Goal: Task Accomplishment & Management: Complete application form

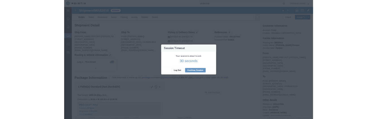
scroll to position [51, 0]
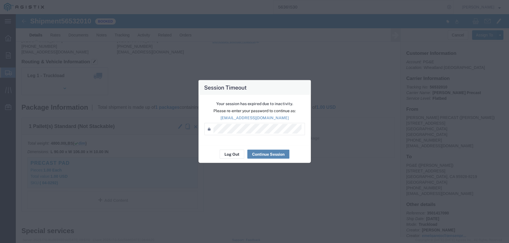
click at [262, 155] on button "Continue Session" at bounding box center [268, 154] width 42 height 9
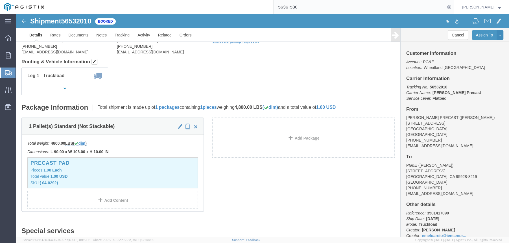
click div "Leg 1 - Truckload Vehicle 1: Flat Bed Number of trucks: 1"
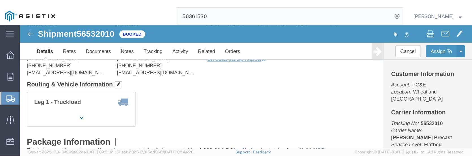
scroll to position [0, 0]
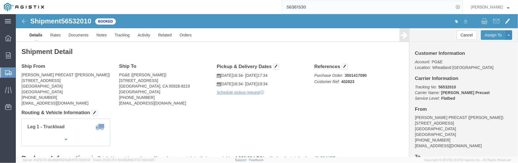
drag, startPoint x: 361, startPoint y: 0, endPoint x: 251, endPoint y: 96, distance: 146.8
click h4 "Routing & Vehicle Information"
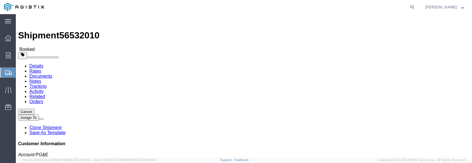
click link "Clone Shipment"
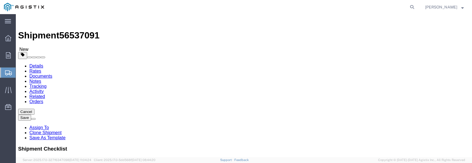
select select
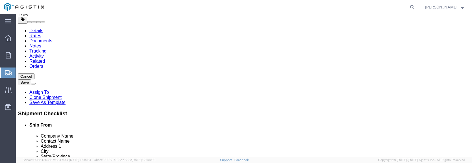
scroll to position [71, 0]
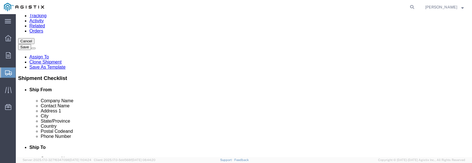
drag, startPoint x: 106, startPoint y: 104, endPoint x: 65, endPoint y: 105, distance: 41.5
click input "7210 Hwy 32"
type input "12101 E Brant Road"
select select
type input "Lockeford"
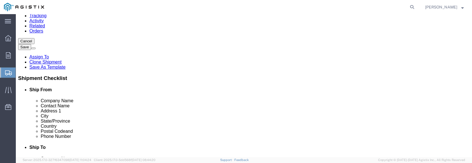
click p "- JENSEN PRECAST - (Esme Melgarejo) 12101 Brandt Road, Lockeford, CA, 95237, US"
select select
type input "12101 Brandt Road"
type input "Lockeford"
type input "95237"
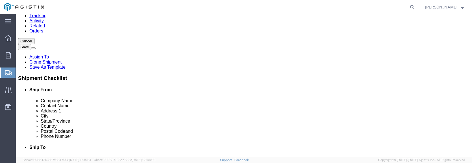
select select "CA"
type input "Lockeford"
select select
drag, startPoint x: 245, startPoint y: 83, endPoint x: 229, endPoint y: 93, distance: 19.7
click div "Company Name PG&E"
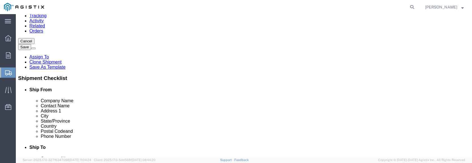
type input "Wilson Yard"
click span "Phone Number"
drag, startPoint x: 278, startPoint y: 91, endPoint x: 234, endPoint y: 94, distance: 43.9
click div "GREGORY WILSON"
paste input "Kyle Jensen"
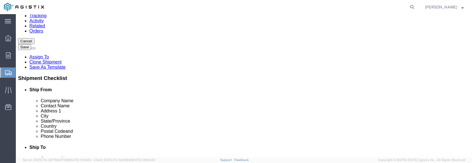
type input "Kyle Jensen"
click ul "Company Name Contact Name Address 1 City State/Province Country Postal Code and…"
drag, startPoint x: 273, startPoint y: 103, endPoint x: 232, endPoint y: 95, distance: 41.6
click div "Address 1 11239 Midway St"
paste input "2255 Engelage Pl"
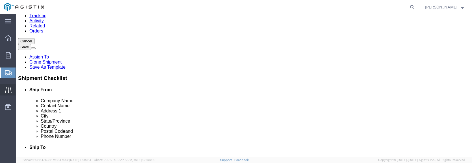
type input "12255 Engelage Pl"
select select
click li "Ship From Company Name Contact Name Address 1 City State/Province Country Posta…"
click input "text"
drag, startPoint x: 256, startPoint y: 126, endPoint x: 228, endPoint y: 127, distance: 28.3
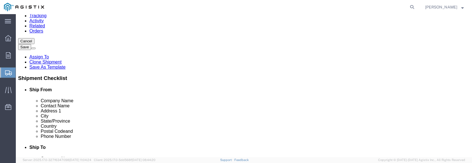
click div "City Chico"
paste input "Auburn"
type input "Auburn"
select select
click li "Ship To Company Name Contact Name Address 1 City State/Province Country Postal …"
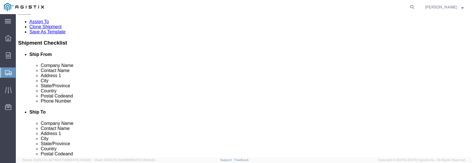
scroll to position [141, 0]
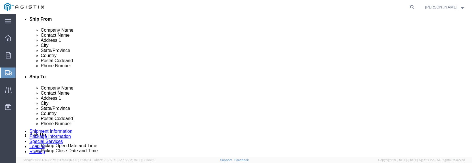
drag, startPoint x: 262, startPoint y: 86, endPoint x: 230, endPoint y: 87, distance: 31.6
click div "Postal Code 95928-8219"
paste input "602"
type input "95602"
select select
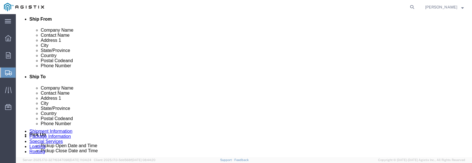
drag, startPoint x: 284, startPoint y: 98, endPoint x: 227, endPoint y: 98, distance: 56.5
click div "Phone Number 530-228-1078"
paste input ": (971) 412-9356"
click input ": (971) 412-9356"
type input ":(971) 412-9356"
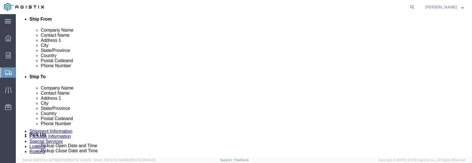
drag, startPoint x: 403, startPoint y: 79, endPoint x: 375, endPoint y: 79, distance: 28.3
click ul "Ship From Company Name Contact Name Address 1 City State/Province Country Posta…"
drag, startPoint x: 264, startPoint y: 103, endPoint x: 243, endPoint y: 104, distance: 21.2
click input "g2wn@pge.com"
paste input "Jensen, Kyle <kjensen@wilsonconst.com>"
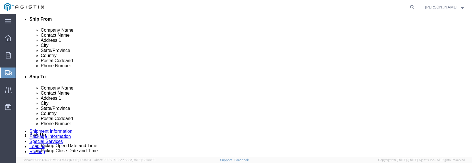
drag, startPoint x: 271, startPoint y: 108, endPoint x: 213, endPoint y: 108, distance: 57.9
click div "Email Jensen, Kyle <kjensen@wilsonconst.com>"
click input "kjensen@wilsonconst.com>"
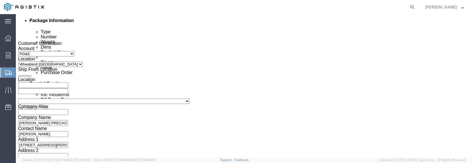
scroll to position [318, 0]
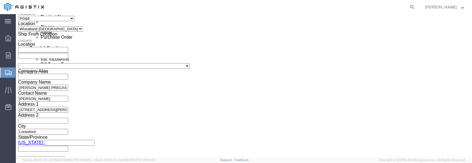
type input "kjensen@wilsonconst.com"
click li "Ship To Company Name Contact Name Address 1 City State/Province Country Postal …"
click div "Aug 26 2025 4:34 PM"
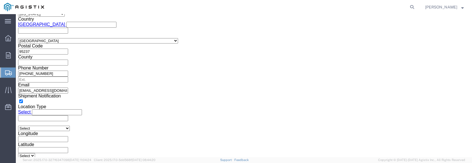
click div "Leg 1 Mode Select Air Less than Truckload Multi-Leg Ocean Freight Rail Small Pa…"
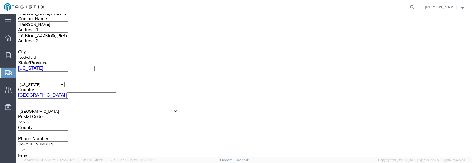
scroll to position [357, 0]
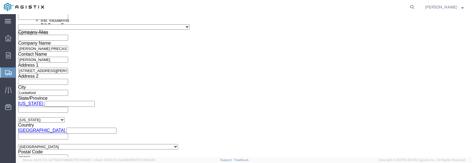
click div "Aug 26 2025 6:34 PM"
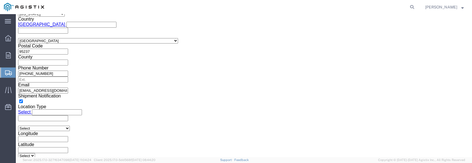
scroll to position [427, 0]
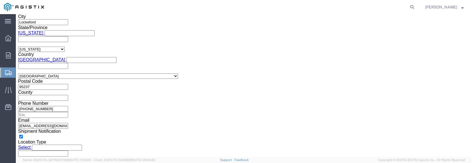
click div "Leg 1 Mode Select Air Less than Truckload Multi-Leg Ocean Freight Rail Small Pa…"
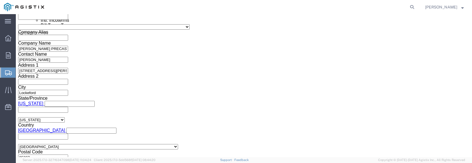
click div "Aug 26 2025 5:34 PM"
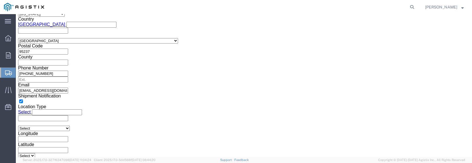
click div "Close Time 5:34 PM Aug 25 2025 5:34 PM - Aug 25 2025 5:34 PM Cancel Apply"
click button "Apply"
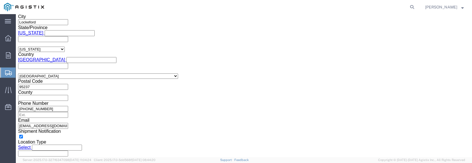
scroll to position [357, 0]
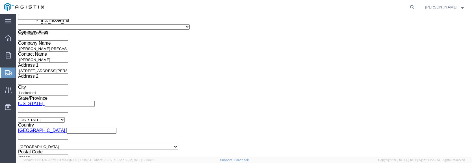
drag, startPoint x: 222, startPoint y: 74, endPoint x: 232, endPoint y: 91, distance: 20.0
click div "Aug 26 2025 6:34 PM"
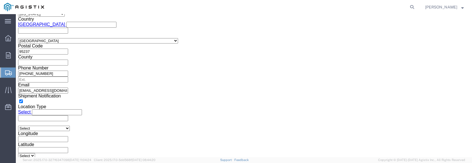
click button "Apply"
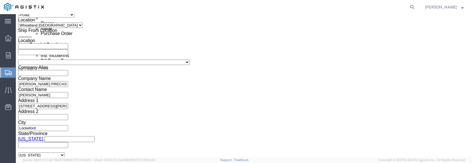
click div "Aug 26 2025 7:34 PM"
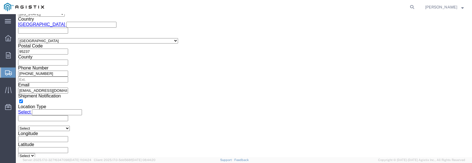
click button "Apply"
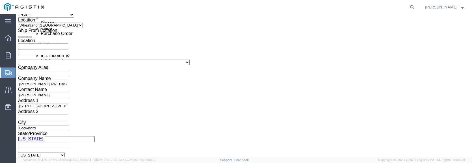
scroll to position [286, 0]
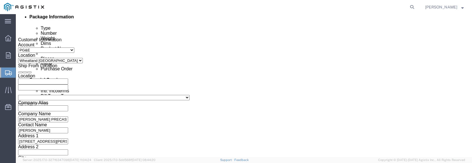
drag, startPoint x: 422, startPoint y: 82, endPoint x: 384, endPoint y: 77, distance: 38.3
click li "Ship To Company Name Contact Name Address 1 City State/Province Country Postal …"
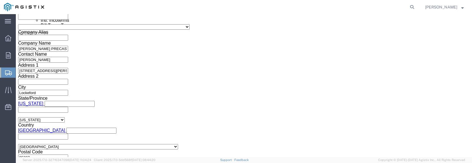
scroll to position [392, 0]
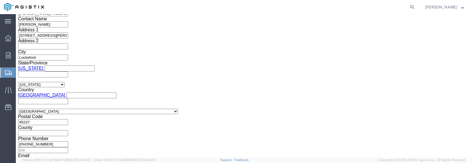
drag, startPoint x: 80, startPoint y: 91, endPoint x: 58, endPoint y: 92, distance: 21.5
click div "Select Account Type Activity ID Airline Appointment Number ASN Batch Request # …"
paste input "622"
type input "3501417622"
click ul "Ship From Company Name Contact Name Address 1 City State/Province Country Posta…"
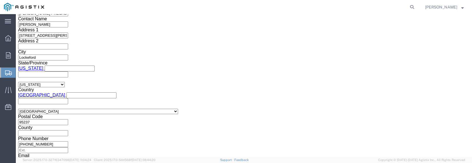
drag, startPoint x: 178, startPoint y: 90, endPoint x: 170, endPoint y: 91, distance: 7.6
click input "402823"
paste input "3310"
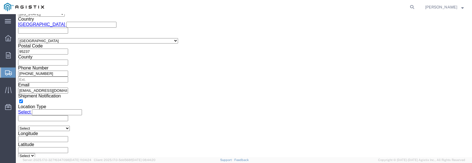
scroll to position [480, 0]
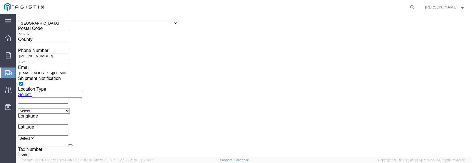
type input "403310"
click button "Continue"
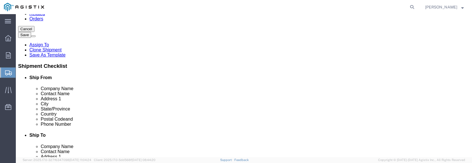
click div "1 x Pallet(s) Standard (Not Stackable) Package Type Select Bulk Bundle(s) Cardb…"
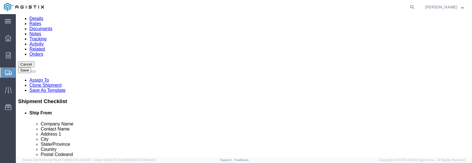
drag, startPoint x: 78, startPoint y: 87, endPoint x: 52, endPoint y: 87, distance: 26.0
click div "Dimensions Length 90.00 x Width 106.00 x Height 10.00 Select cm ft in"
type input "48"
click div "1 x Pallet(s) Standard (Not Stackable) Package Type Select Bulk Bundle(s) Cardb…"
drag, startPoint x: 106, startPoint y: 86, endPoint x: 84, endPoint y: 86, distance: 22.0
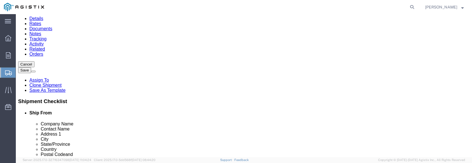
click div "Length 48 x Width 106.00 x Height 10.00 Select cm ft in"
type input "78"
drag, startPoint x: 127, startPoint y: 84, endPoint x: 109, endPoint y: 87, distance: 18.9
click div "Length 48 x Width 78 x Height 10.00 Select cm ft in"
type input "6"
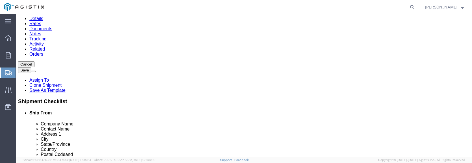
drag, startPoint x: 82, startPoint y: 96, endPoint x: 60, endPoint y: 97, distance: 21.2
click div "4800.00 Select kgs lbs"
type input "6"
type input "800"
click div "1 x Pallet(s) Standard (Not Stackable) Package Type Select Bulk Bundle(s) Cardb…"
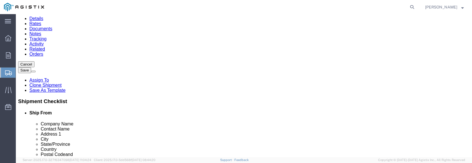
click dd "1.00 USD"
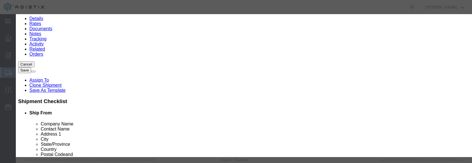
drag, startPoint x: 148, startPoint y: 43, endPoint x: 123, endPoint y: 44, distance: 25.4
click div "Product Name Precast Pad"
type input "PRECAST # 5 + # 6 RISERS"
drag, startPoint x: 143, startPoint y: 53, endPoint x: 125, endPoint y: 56, distance: 18.9
click div "1.00"
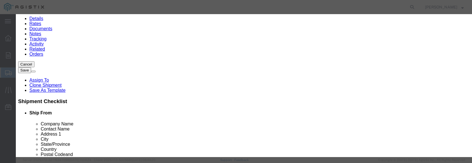
type input "7"
drag, startPoint x: 140, startPoint y: 60, endPoint x: 118, endPoint y: 63, distance: 23.1
click div "Product Name PRECAST # 5 + # 6 RISERS Pieces 7 Select Bag Barrels 100Board Feet…"
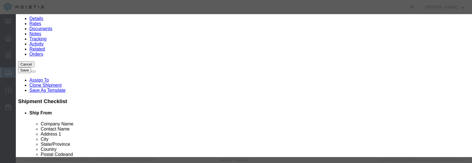
click h3 "Edit content"
drag, startPoint x: 146, startPoint y: 67, endPoint x: 132, endPoint y: 67, distance: 13.8
click input "( 04-0292)"
paste input "3197"
click input "( 04-3197)"
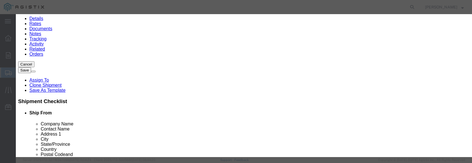
drag, startPoint x: 331, startPoint y: 46, endPoint x: 299, endPoint y: 49, distance: 32.0
click input "text"
click input "( 04-3197) :"
paste input "( 04-1094"
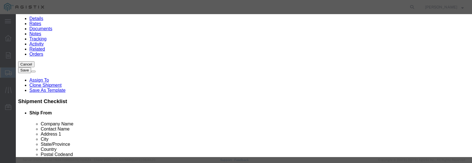
type input "( 04-3197) : ( 04-1094"
click button "Save & Close"
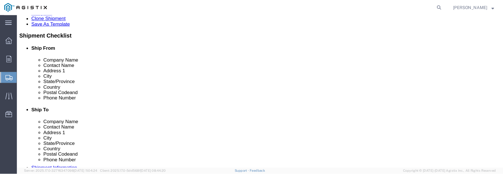
scroll to position [0, 0]
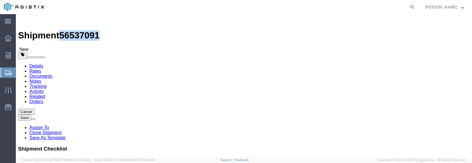
drag, startPoint x: 76, startPoint y: 5, endPoint x: 49, endPoint y: 6, distance: 27.7
click span "56537091"
copy span "56537091"
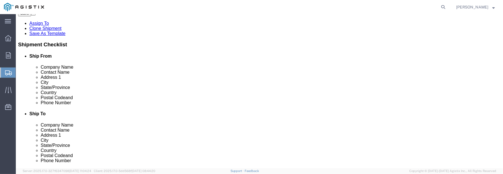
scroll to position [105, 0]
click button "Rate Shipment"
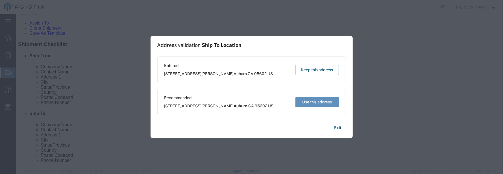
click at [319, 102] on button "Use this address" at bounding box center [317, 102] width 44 height 10
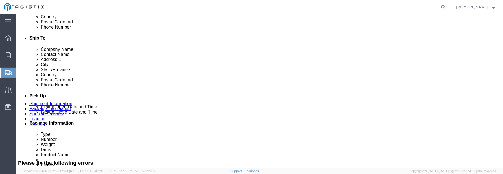
scroll to position [142, 0]
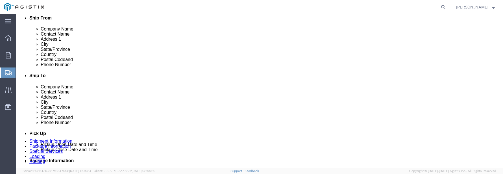
click input ":(971) 412-9356"
click input "971) 412-9356"
type input "971 412-9356"
click button "Rate Shipment"
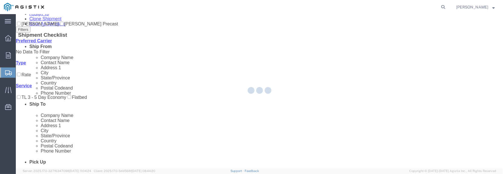
scroll to position [0, 0]
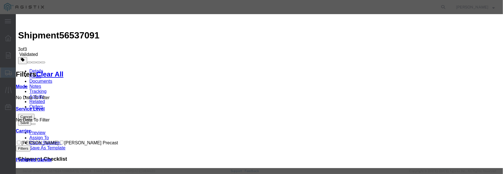
drag, startPoint x: 195, startPoint y: 54, endPoint x: 166, endPoint y: 54, distance: 29.7
paste input "56537091"
type input "56537091"
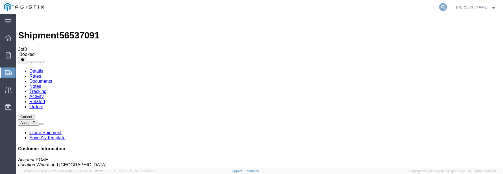
click at [446, 6] on icon at bounding box center [443, 7] width 8 height 8
paste input "56532010"
click at [443, 7] on icon at bounding box center [443, 7] width 8 height 8
type input "56532010"
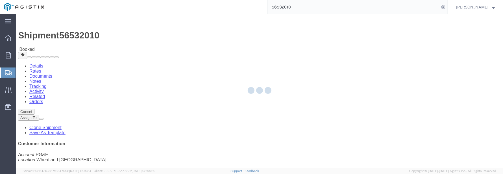
drag, startPoint x: 464, startPoint y: 42, endPoint x: 480, endPoint y: 46, distance: 17.0
click at [471, 56] on div at bounding box center [259, 91] width 487 height 154
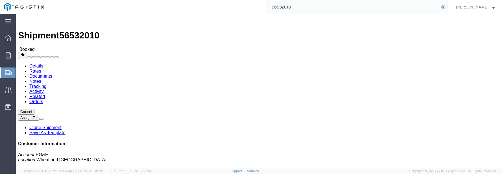
click link "Clone Shipment"
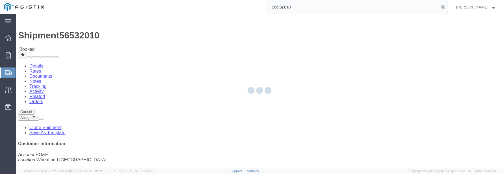
click at [380, 69] on div at bounding box center [259, 91] width 487 height 154
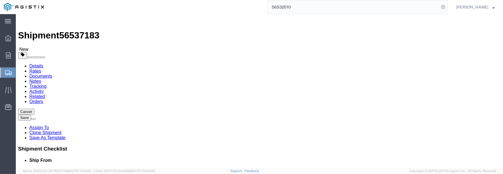
click div "Shipment Information Package Information Special Services Loading Routing"
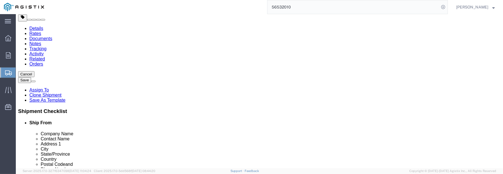
scroll to position [75, 0]
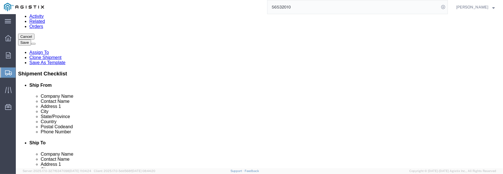
click input "PG&E"
type input "PG&E Jobsite"
click div "Shipment Checklist Ship From Company Name Contact Name Address 1 City State/Pro…"
drag, startPoint x: 302, startPoint y: 90, endPoint x: 256, endPoint y: 91, distance: 45.8
click input "GREGORY WILSON"
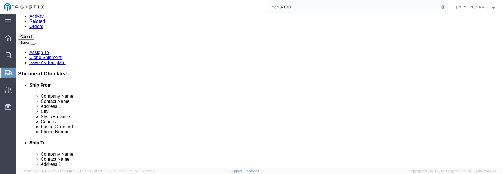
paste input "JEFF KOCHE"
type input "JEFF KOCHE"
drag, startPoint x: 361, startPoint y: 98, endPoint x: 352, endPoint y: 97, distance: 8.8
click input "11239 Midway St"
drag, startPoint x: 292, startPoint y: 98, endPoint x: 244, endPoint y: 102, distance: 47.6
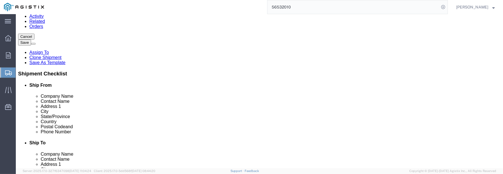
click div "Address 1 11239 Midway St"
paste input "8872 OLD OREGON TRAIL"
type input "8872 OLD OREGON TRAIL"
drag, startPoint x: 287, startPoint y: 120, endPoint x: 253, endPoint y: 124, distance: 34.6
click div "Chico"
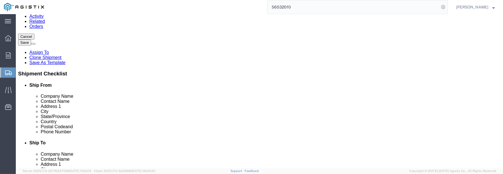
type input "Redding"
drag, startPoint x: 418, startPoint y: 110, endPoint x: 413, endPoint y: 110, distance: 4.5
click ul "Ship From Company Name Contact Name Address 1 City State/Province Country Posta…"
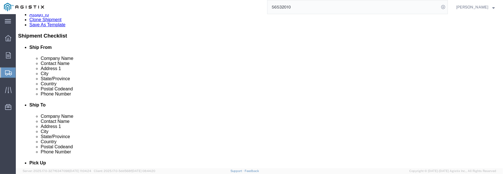
drag, startPoint x: 294, startPoint y: 125, endPoint x: 271, endPoint y: 122, distance: 22.8
click input "530-228-1078"
drag, startPoint x: 284, startPoint y: 115, endPoint x: 250, endPoint y: 115, distance: 33.6
click div "Postal Code 95928-8219"
paste input "6002"
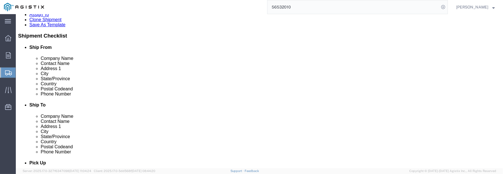
type input "96002"
drag, startPoint x: 360, startPoint y: 145, endPoint x: 313, endPoint y: 134, distance: 47.8
click label
click input "checkbox"
checkbox input "false"
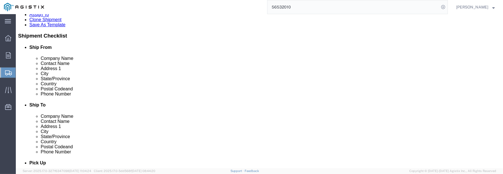
drag, startPoint x: 304, startPoint y: 140, endPoint x: 257, endPoint y: 139, distance: 46.9
click input "g2wn@pge.com"
paste input "JRKW@pge.co"
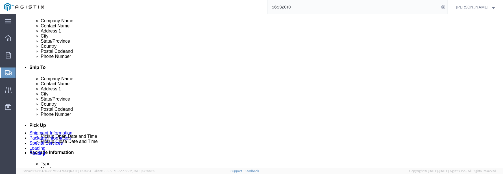
type input "JRKW@pge.co"
click input "checkbox"
click div
click input "checkbox"
click label
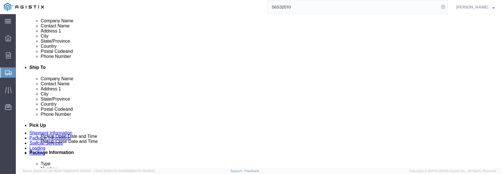
click input "checkbox"
checkbox input "false"
drag, startPoint x: 289, startPoint y: 90, endPoint x: 259, endPoint y: 90, distance: 29.4
click input "530-228-1078"
paste input "520-1080"
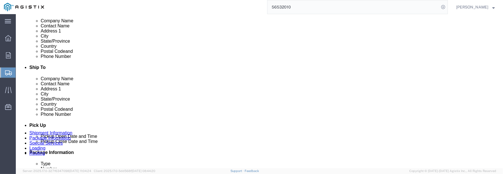
type input "530-520-1080"
click input "checkbox"
checkbox input "true"
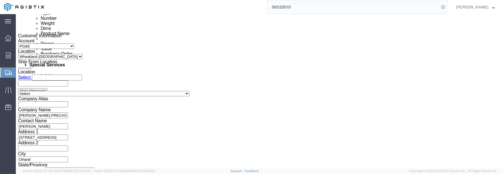
click div "Aug 26 2025 4:34 PM"
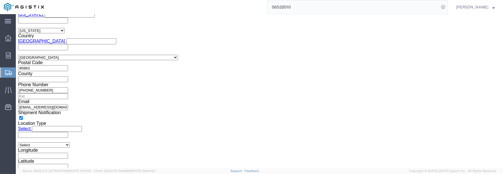
click div "Please fix the following errors Customer Information Account Select JENSEN PREC…"
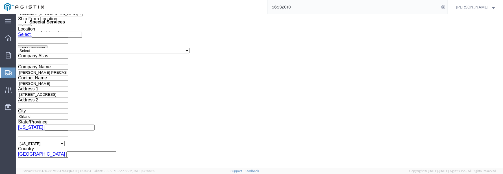
scroll to position [382, 0]
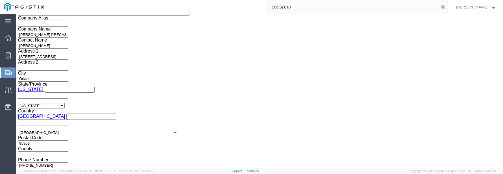
click div "Customer Information Account Select JENSEN PRECAST PG&E Location Select All Oth…"
drag, startPoint x: 99, startPoint y: 101, endPoint x: 62, endPoint y: 102, distance: 36.7
click div "Select Account Type Activity ID Airline Appointment Number ASN Batch Request # …"
paste input "459"
type input "3501417459"
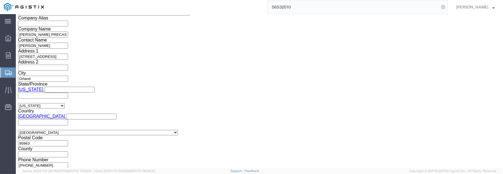
drag, startPoint x: 350, startPoint y: 122, endPoint x: 337, endPoint y: 123, distance: 13.0
click div "Customer Information Account Select JENSEN PRECAST PG&E Location Select All Oth…"
drag, startPoint x: 214, startPoint y: 103, endPoint x: 181, endPoint y: 103, distance: 32.8
click div "Select Account Type Activity ID Airline Appointment Number ASN Batch Request # …"
paste input "903"
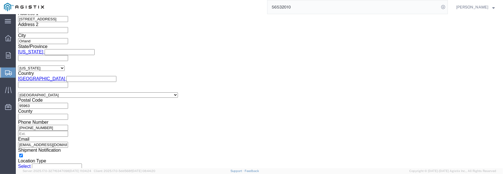
scroll to position [457, 0]
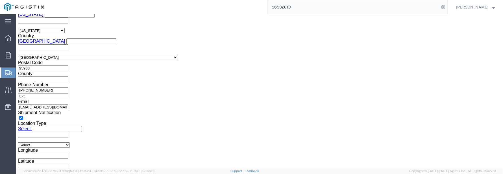
type input "402903"
click button "Continue"
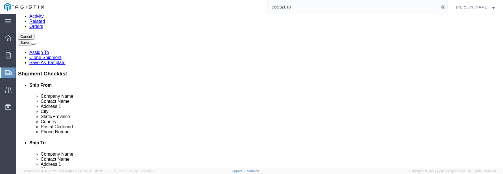
scroll to position [105, 0]
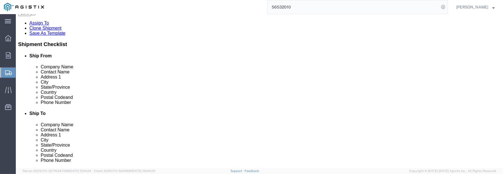
drag, startPoint x: 73, startPoint y: 6, endPoint x: 45, endPoint y: 6, distance: 28.8
click h1 "Shipment 56537183"
copy h1 "56537183"
click button "Rate Shipment"
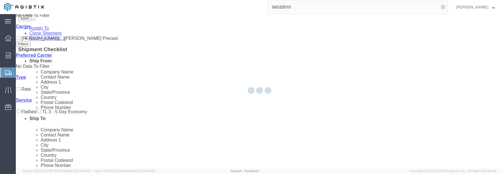
scroll to position [0, 0]
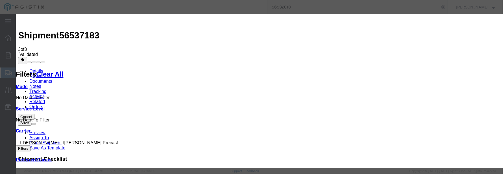
drag, startPoint x: 381, startPoint y: 112, endPoint x: 365, endPoint y: 98, distance: 21.0
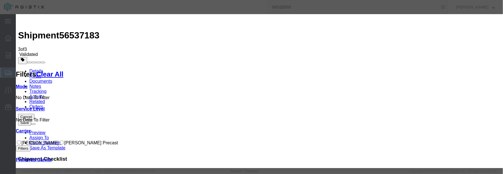
drag, startPoint x: 198, startPoint y: 53, endPoint x: 189, endPoint y: 54, distance: 9.1
paste input "56537183"
type input "56537183"
